Goal: Navigation & Orientation: Understand site structure

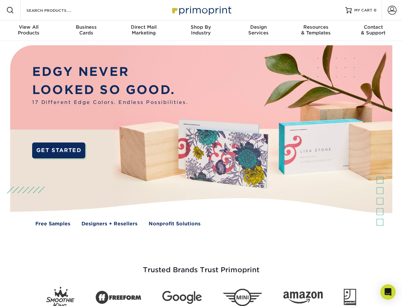
click at [201, 153] on img at bounding box center [201, 140] width 398 height 199
click at [10, 10] on span at bounding box center [10, 10] width 8 height 8
click at [392, 10] on span at bounding box center [392, 10] width 9 height 9
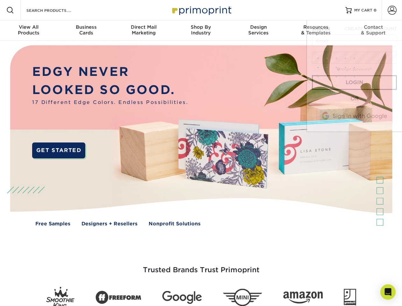
click at [29, 31] on div "View All Products" at bounding box center [28, 29] width 57 height 11
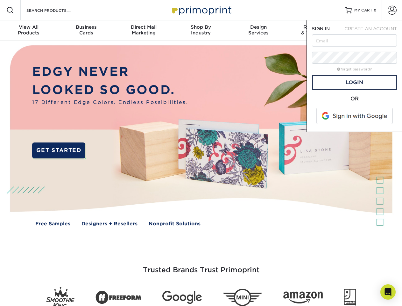
click at [86, 31] on div "Business Cards" at bounding box center [85, 29] width 57 height 11
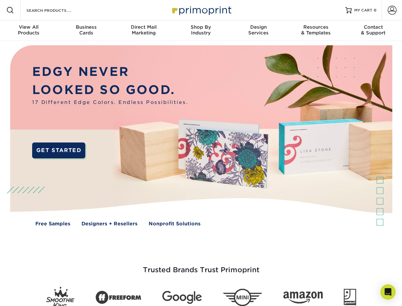
click at [144, 31] on div "Direct Mail Marketing" at bounding box center [143, 29] width 57 height 11
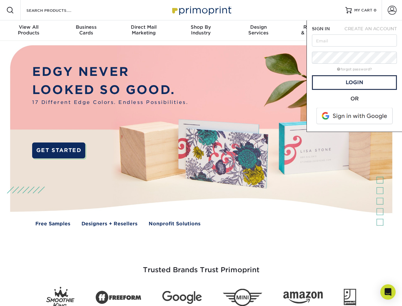
click at [201, 31] on div "Shop By Industry" at bounding box center [200, 29] width 57 height 11
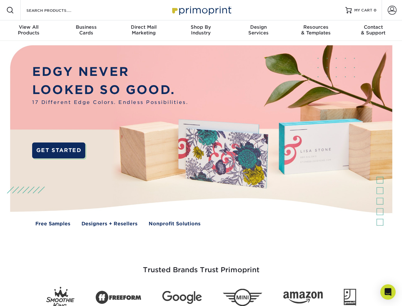
click at [259, 31] on div "Design Services" at bounding box center [258, 29] width 57 height 11
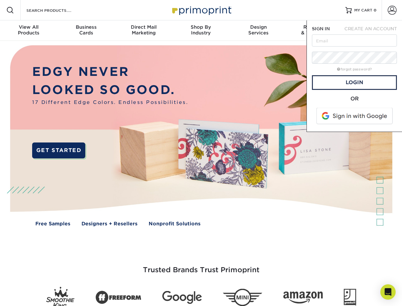
click at [316, 31] on span "SIGN IN" at bounding box center [321, 28] width 18 height 5
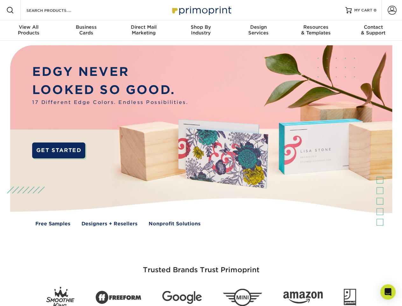
click at [374, 31] on div "Contact & Support" at bounding box center [373, 29] width 57 height 11
